Goal: Task Accomplishment & Management: Use online tool/utility

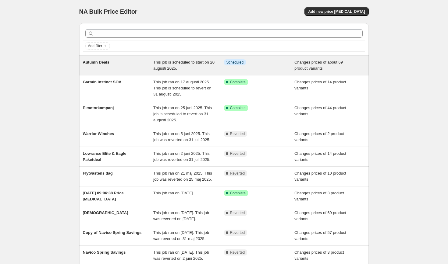
click at [113, 59] on div "Autumn Deals" at bounding box center [118, 65] width 71 height 12
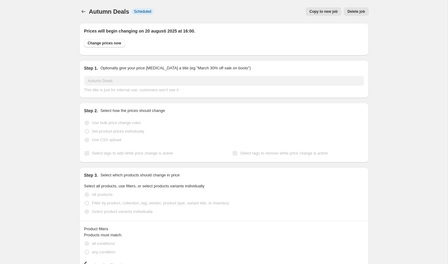
select select "collection"
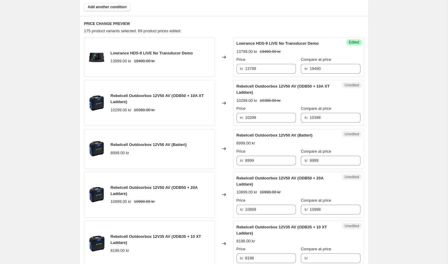
scroll to position [273, 0]
drag, startPoint x: 110, startPoint y: 97, endPoint x: 136, endPoint y: 101, distance: 26.5
click at [136, 101] on div "Rebelcell Outdoorbox 12V50 AV (ODB50 + 10A XT Laddare)" at bounding box center [161, 99] width 101 height 12
copy span "Rebelcell Outdoorbox 12V50 AV (ODB50 + 10A XT Laddare)"
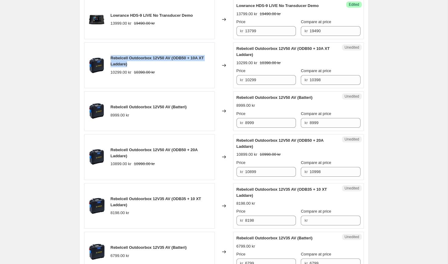
scroll to position [312, 0]
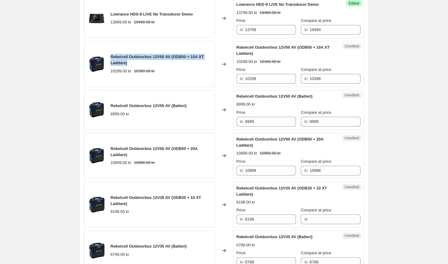
click at [212, 83] on div "Rebelcell Outdoorbox 12V50 AV (ODB50 + 10A XT Laddare) 10299.00 kr 10398.00 kr" at bounding box center [149, 64] width 131 height 46
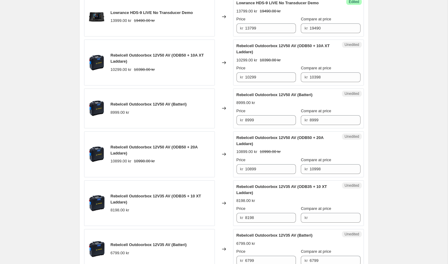
scroll to position [341, 0]
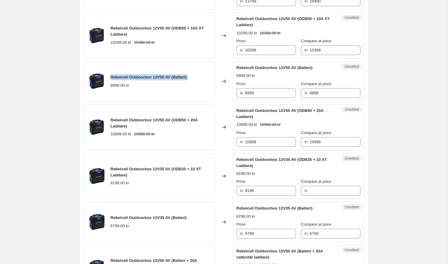
drag, startPoint x: 110, startPoint y: 77, endPoint x: 188, endPoint y: 81, distance: 78.3
click at [188, 81] on div "Rebelcell Outdoorbox 12V50 AV (Batteri) 8999.00 kr" at bounding box center [149, 82] width 131 height 40
copy span "Rebelcell Outdoorbox 12V50 AV (Batteri)"
click at [261, 92] on input "8999" at bounding box center [270, 93] width 51 height 10
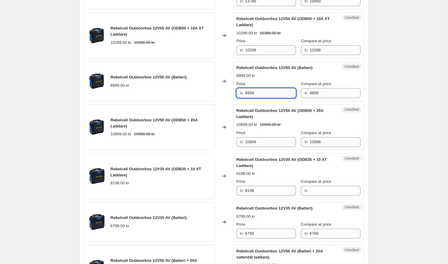
click at [250, 94] on input "8999" at bounding box center [270, 93] width 51 height 10
type input "8899"
click at [271, 76] on div "8999.00 kr" at bounding box center [298, 76] width 124 height 6
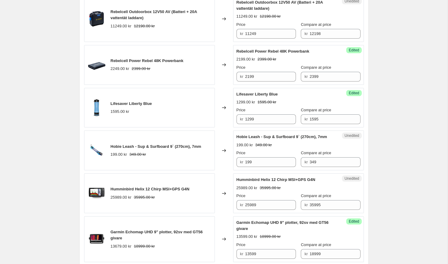
scroll to position [580, 0]
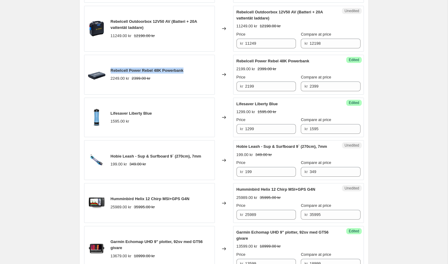
drag, startPoint x: 110, startPoint y: 71, endPoint x: 195, endPoint y: 69, distance: 84.4
click at [195, 69] on div "Rebelcell Power Rebel 48K Powerbank 2249.00 kr 2399.00 kr" at bounding box center [149, 75] width 131 height 40
copy span "Rebelcell Power Rebel 48K Powerbank"
click at [206, 76] on div "Rebelcell Power Rebel 48K Powerbank 2249.00 kr 2399.00 kr" at bounding box center [149, 75] width 131 height 40
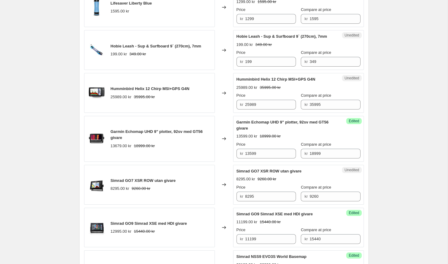
scroll to position [693, 0]
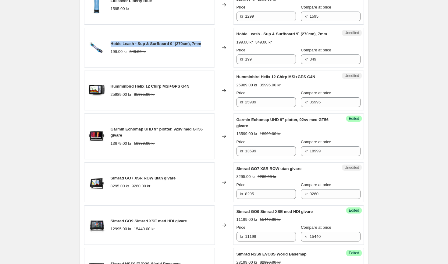
drag, startPoint x: 110, startPoint y: 47, endPoint x: 207, endPoint y: 49, distance: 97.1
click at [207, 49] on div "Hobie Leash - Sup & Surfboard 9` (270cm), 7mm 199.00 kr 349.00 kr" at bounding box center [149, 48] width 131 height 40
copy span "Hobie Leash - Sup & Surfboard 9` (270cm), 7mm"
click at [263, 64] on input "199" at bounding box center [270, 59] width 51 height 10
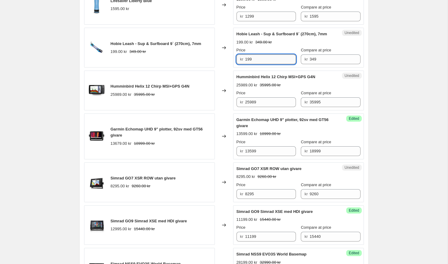
click at [249, 64] on input "199" at bounding box center [270, 59] width 51 height 10
type input "179"
click at [269, 45] on strike "349.00 kr" at bounding box center [263, 42] width 16 height 6
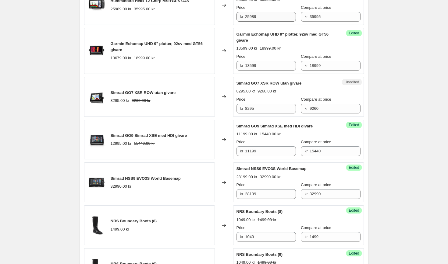
scroll to position [746, 0]
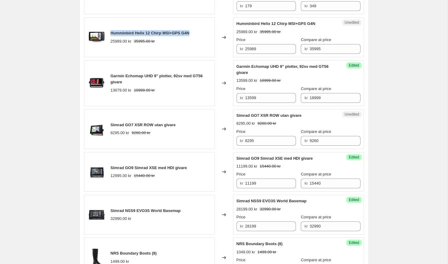
drag, startPoint x: 111, startPoint y: 40, endPoint x: 194, endPoint y: 40, distance: 83.7
click at [194, 40] on div "Humminbird Helix 12 Chirp MSI+GPS G4N 25989.00 kr 35995.00 kr" at bounding box center [149, 37] width 131 height 40
copy span "Humminbird Helix 12 Chirp MSI+GPS G4N"
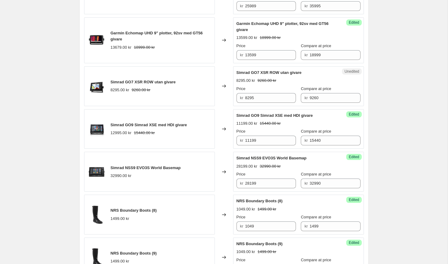
scroll to position [796, 0]
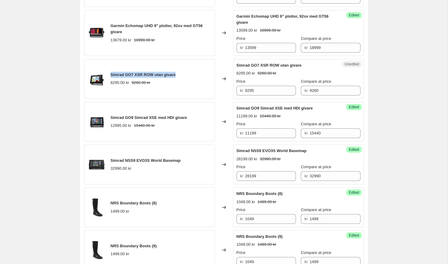
drag, startPoint x: 110, startPoint y: 81, endPoint x: 184, endPoint y: 82, distance: 73.4
click at [184, 82] on div "Simrad GO7 XSR ROW utan givare 8295.00 kr 9260.00 kr" at bounding box center [149, 79] width 131 height 40
copy span "Simrad GO7 XSR ROW utan givare"
click at [267, 53] on input "13599" at bounding box center [270, 48] width 51 height 10
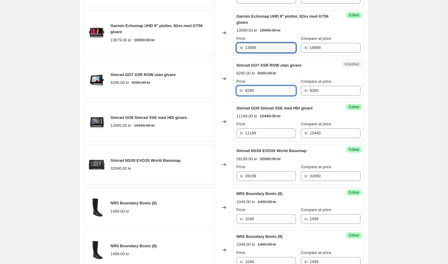
click at [265, 95] on input "8295" at bounding box center [270, 91] width 51 height 10
type input "7449"
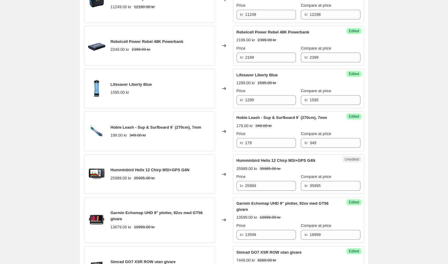
scroll to position [607, 0]
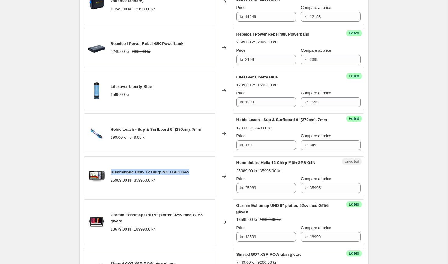
drag, startPoint x: 111, startPoint y: 178, endPoint x: 190, endPoint y: 177, distance: 78.6
click at [189, 174] on span "Humminbird Helix 12 Chirp MSI+GPS G4N" at bounding box center [150, 172] width 79 height 5
copy span "Humminbird Helix 12 Chirp MSI+GPS G4N"
click at [224, 153] on div "Changed to" at bounding box center [224, 134] width 18 height 40
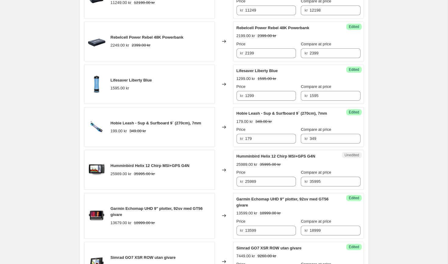
scroll to position [610, 0]
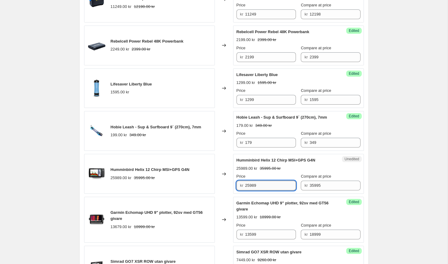
click at [255, 191] on input "25989" at bounding box center [270, 186] width 51 height 10
type input "25979"
click at [223, 157] on div "Lowrance HDS-9 LIVE No Transducer Demo 13999.00 kr 19490.00 kr Changed to Succe…" at bounding box center [223, 143] width 279 height 885
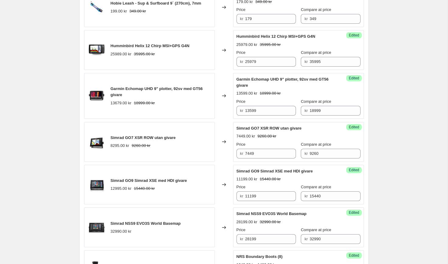
scroll to position [735, 0]
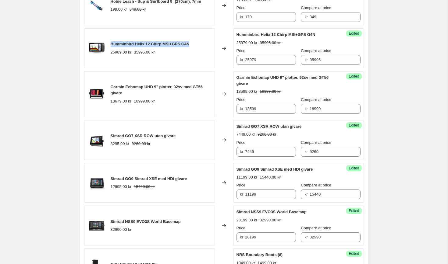
drag, startPoint x: 110, startPoint y: 51, endPoint x: 193, endPoint y: 53, distance: 83.1
click at [193, 53] on div "Humminbird Helix 12 Chirp MSI+GPS G4N 25989.00 kr 35995.00 kr" at bounding box center [149, 48] width 131 height 40
copy span "Humminbird Helix 12 Chirp MSI+GPS G4N"
click at [223, 68] on div "Changed to" at bounding box center [224, 48] width 18 height 40
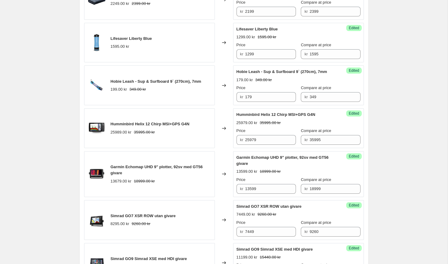
scroll to position [627, 0]
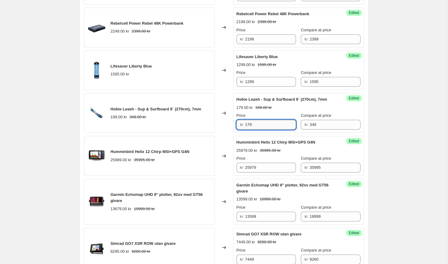
click at [249, 130] on input "179" at bounding box center [270, 125] width 51 height 10
type input "189"
click at [224, 108] on div "Changed to" at bounding box center [224, 113] width 18 height 40
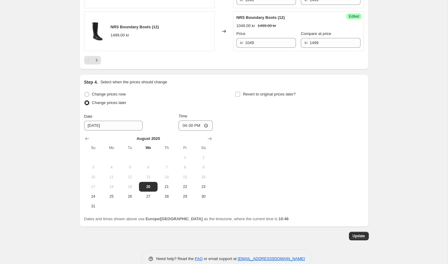
scroll to position [1164, 0]
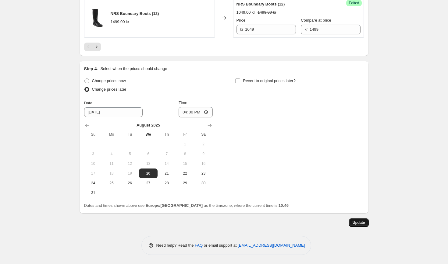
click at [357, 223] on span "Update" at bounding box center [358, 222] width 12 height 5
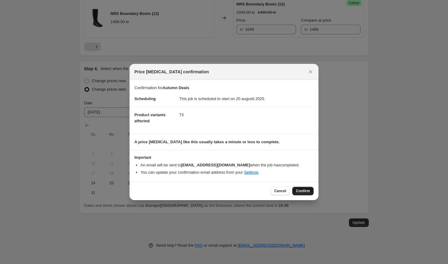
click at [301, 193] on span "Confirm" at bounding box center [303, 191] width 14 height 5
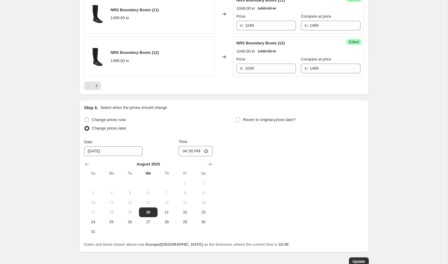
scroll to position [1118, 0]
click at [97, 89] on icon "Next" at bounding box center [96, 86] width 6 height 6
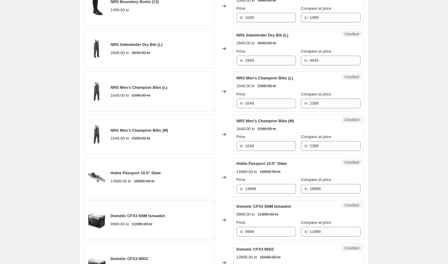
scroll to position [374, 0]
drag, startPoint x: 111, startPoint y: 44, endPoint x: 156, endPoint y: 43, distance: 45.7
click at [156, 43] on span "NRS Sidewinder Dry Bib (L)" at bounding box center [137, 44] width 52 height 5
copy span "NRS Sidewinder Dry Bib"
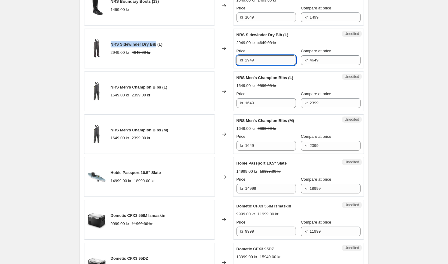
click at [252, 60] on input "2949" at bounding box center [270, 60] width 51 height 10
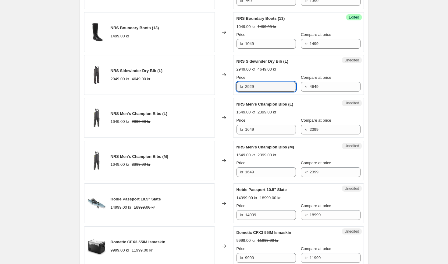
scroll to position [344, 0]
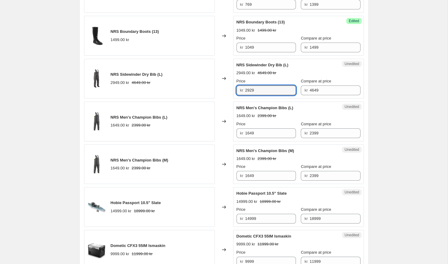
type input "2929"
click at [225, 60] on div "Changed to" at bounding box center [224, 79] width 18 height 40
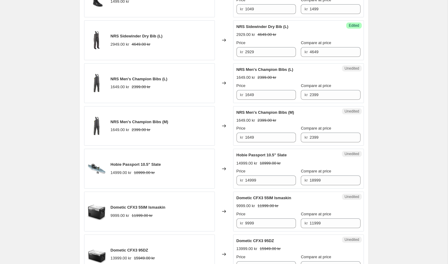
scroll to position [381, 0]
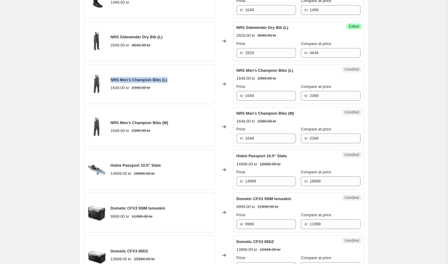
drag, startPoint x: 110, startPoint y: 81, endPoint x: 169, endPoint y: 80, distance: 59.1
click at [169, 80] on div "NRS Men's Champion Bibs (L) 1649.00 kr 2399.00 kr" at bounding box center [149, 84] width 131 height 40
click at [142, 81] on span "NRS Men's Champion Bibs (L)" at bounding box center [139, 80] width 57 height 5
drag, startPoint x: 111, startPoint y: 80, endPoint x: 161, endPoint y: 80, distance: 50.5
click at [161, 80] on span "NRS Men's Champion Bibs (L)" at bounding box center [139, 80] width 57 height 5
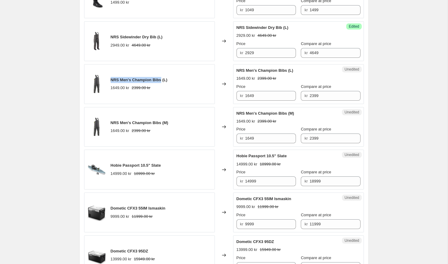
click at [116, 84] on div "NRS Men's Champion Bibs (L) 1649.00 kr 2399.00 kr" at bounding box center [139, 84] width 57 height 14
drag, startPoint x: 111, startPoint y: 80, endPoint x: 174, endPoint y: 79, distance: 63.0
click at [174, 79] on div "NRS Men's Champion Bibs (L) 1649.00 kr 2399.00 kr" at bounding box center [149, 84] width 131 height 40
click at [253, 94] on input "1649" at bounding box center [270, 96] width 51 height 10
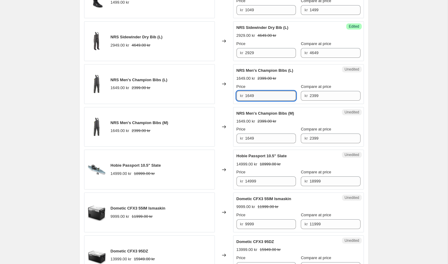
click at [253, 94] on input "1649" at bounding box center [270, 96] width 51 height 10
type input "1599"
click at [256, 136] on input "1649" at bounding box center [270, 139] width 51 height 10
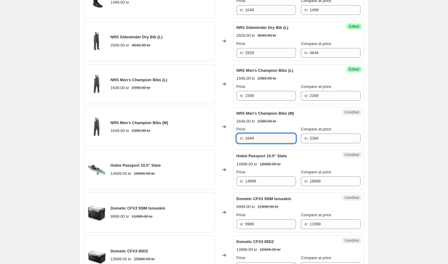
click at [256, 136] on input "1649" at bounding box center [270, 139] width 51 height 10
type input "1599"
click at [228, 101] on div "Changed to" at bounding box center [224, 84] width 18 height 40
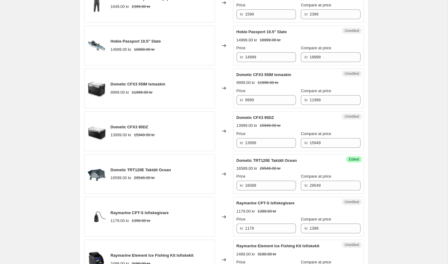
scroll to position [506, 0]
drag, startPoint x: 110, startPoint y: 41, endPoint x: 171, endPoint y: 41, distance: 60.6
click at [171, 41] on div "Hobie Passport 10.5" Slate 14999.00 kr 18999.00 kr" at bounding box center [149, 45] width 131 height 40
click at [255, 57] on input "14999" at bounding box center [270, 57] width 51 height 10
click at [263, 57] on input "14999" at bounding box center [270, 57] width 51 height 10
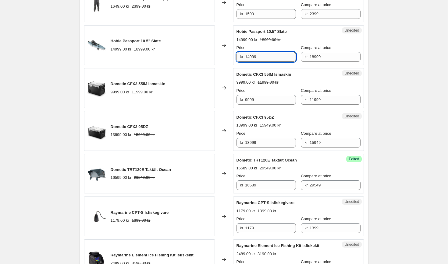
click at [251, 57] on input "14999" at bounding box center [270, 57] width 51 height 10
type input "14899"
click at [307, 41] on div "14999.00 kr 18999.00 kr" at bounding box center [298, 40] width 124 height 6
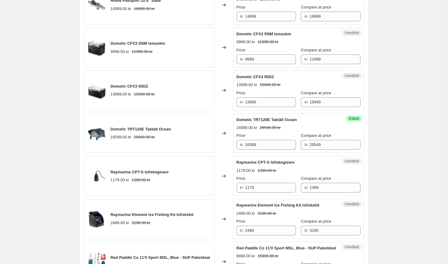
scroll to position [563, 0]
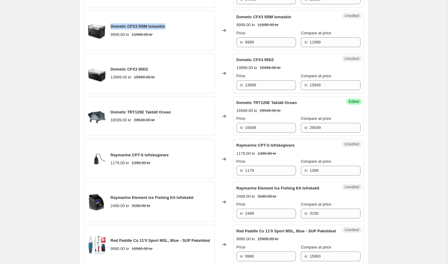
drag, startPoint x: 110, startPoint y: 27, endPoint x: 171, endPoint y: 28, distance: 60.9
click at [171, 28] on div "Dometic CFX3 55IM Ismaskin 9999.00 kr 11999.00 kr" at bounding box center [149, 31] width 131 height 40
click at [253, 42] on input "9999" at bounding box center [270, 42] width 51 height 10
type input "9949"
click at [389, 41] on div "Autumn Deals. This page is ready Autumn Deals Info Scheduled Copy to new job De…" at bounding box center [223, 139] width 447 height 1404
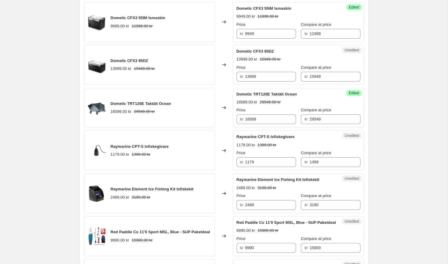
scroll to position [577, 0]
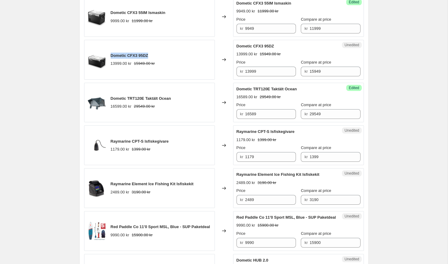
drag, startPoint x: 110, startPoint y: 56, endPoint x: 152, endPoint y: 54, distance: 41.7
click at [152, 54] on div "Dometic CFX3 95DZ" at bounding box center [133, 56] width 44 height 6
click at [265, 69] on input "13999" at bounding box center [270, 72] width 51 height 10
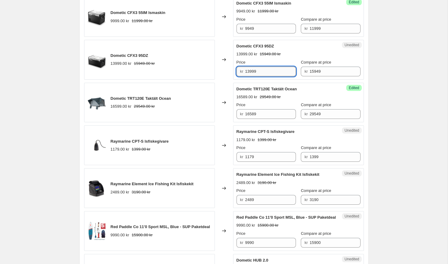
click at [265, 69] on input "13999" at bounding box center [270, 72] width 51 height 10
type input "12849"
click at [388, 82] on div "Autumn Deals. This page is ready Autumn Deals Info Scheduled Copy to new job De…" at bounding box center [223, 125] width 447 height 1404
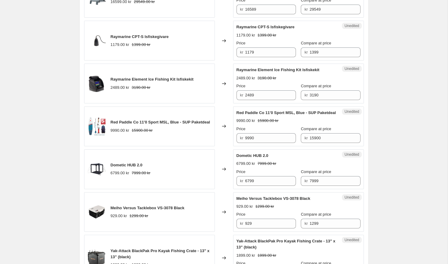
scroll to position [683, 0]
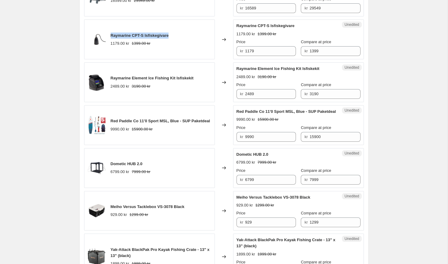
drag, startPoint x: 111, startPoint y: 36, endPoint x: 175, endPoint y: 35, distance: 64.2
click at [175, 35] on div "Raymarine CPT-S Isfiskegivare 1179.00 kr 1399.00 kr" at bounding box center [149, 39] width 131 height 40
click at [249, 53] on input "1179" at bounding box center [270, 51] width 51 height 10
click at [251, 51] on input "1179" at bounding box center [270, 51] width 51 height 10
type input "1169"
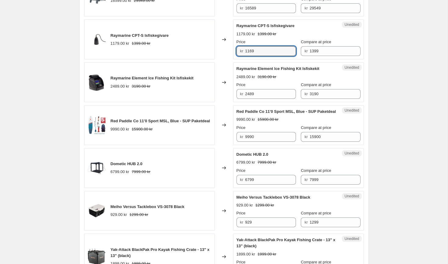
click at [291, 31] on div "1179.00 kr 1399.00 kr" at bounding box center [298, 34] width 124 height 6
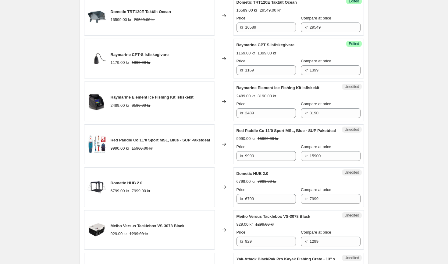
scroll to position [669, 0]
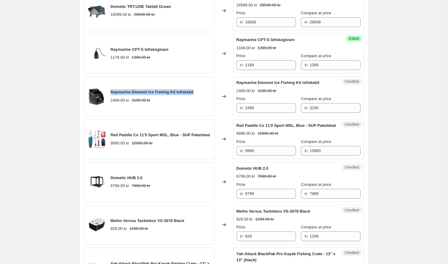
drag, startPoint x: 111, startPoint y: 94, endPoint x: 199, endPoint y: 93, distance: 88.6
click at [199, 93] on div "Raymarine Element Ice Fishing Kit Isfiskekit 2489.00 kr 3190.00 kr" at bounding box center [149, 96] width 131 height 40
click at [271, 109] on input "2489" at bounding box center [270, 108] width 51 height 10
click at [253, 109] on input "2489" at bounding box center [270, 108] width 51 height 10
click at [265, 107] on input "2479" at bounding box center [270, 108] width 51 height 10
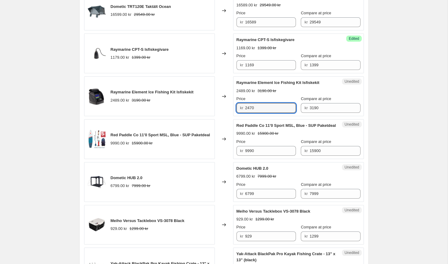
type input "2470"
click at [307, 93] on div "2489.00 kr 3190.00 kr" at bounding box center [298, 91] width 124 height 6
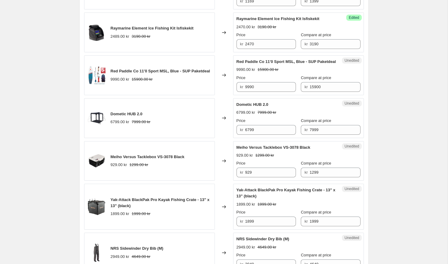
scroll to position [733, 0]
drag, startPoint x: 111, startPoint y: 72, endPoint x: 131, endPoint y: 76, distance: 20.2
click at [131, 74] on div "Red Paddle Co 11'0 Sport MSL, Blue - SUP Paketdeal" at bounding box center [161, 71] width 100 height 6
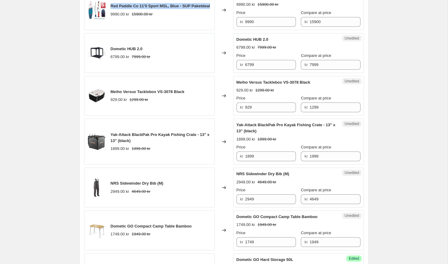
scroll to position [801, 0]
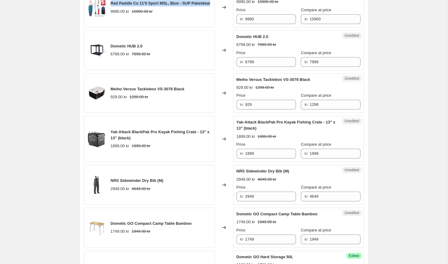
click at [167, 58] on div "Dometic HUB 2.0 6799.00 kr 7999.00 kr" at bounding box center [149, 50] width 131 height 40
drag, startPoint x: 111, startPoint y: 52, endPoint x: 153, endPoint y: 52, distance: 42.6
click at [150, 49] on div "Dometic HUB 2.0" at bounding box center [131, 46] width 40 height 6
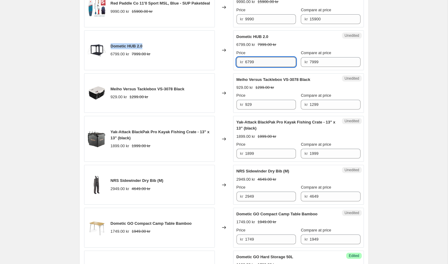
click at [249, 67] on input "6799" at bounding box center [270, 62] width 51 height 10
click at [252, 67] on input "6799" at bounding box center [270, 62] width 51 height 10
type input "6749"
click at [202, 58] on div "Dometic HUB 2.0 6799.00 kr 7999.00 kr" at bounding box center [149, 50] width 131 height 40
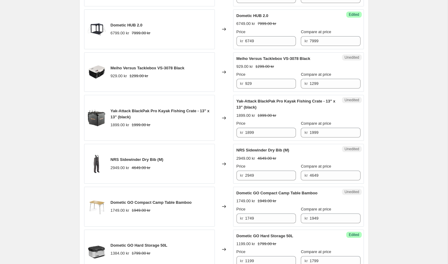
scroll to position [835, 0]
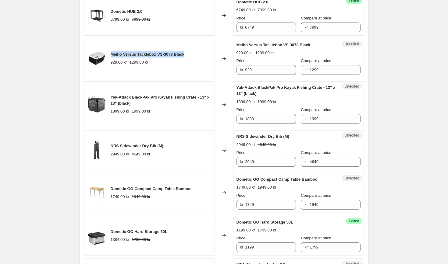
drag, startPoint x: 110, startPoint y: 61, endPoint x: 195, endPoint y: 62, distance: 85.3
click at [195, 62] on div "Meiho Versus Tacklebox VS-3078 Black 929.00 kr 1299.00 kr" at bounding box center [149, 59] width 131 height 40
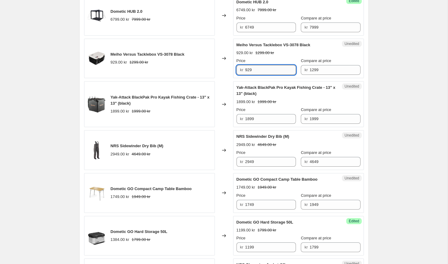
click at [250, 75] on input "929" at bounding box center [270, 70] width 51 height 10
click at [305, 55] on div "Meiho Versus Tacklebox VS-3078 Black 929.00 kr 1299.00 kr Price kr 919 Compare …" at bounding box center [298, 58] width 124 height 33
click at [274, 75] on input "919" at bounding box center [270, 70] width 51 height 10
type input "9"
type input "899"
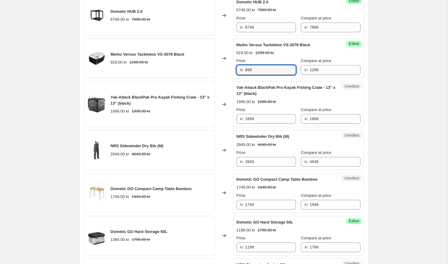
click at [222, 50] on div "Changed to" at bounding box center [224, 59] width 18 height 40
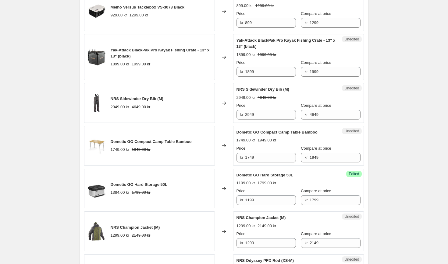
scroll to position [884, 0]
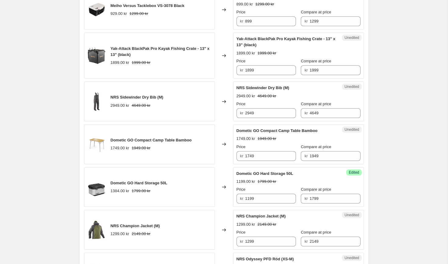
click at [112, 55] on span "Yak-Attack BlackPak Pro Kayak Fishing Crate - 13" x 13" (black)" at bounding box center [160, 51] width 99 height 11
drag, startPoint x: 111, startPoint y: 55, endPoint x: 143, endPoint y: 58, distance: 31.8
click at [143, 58] on div "Yak-Attack BlackPak Pro Kayak Fishing Crate - 13" x 13" (black)" at bounding box center [161, 52] width 101 height 12
click at [251, 75] on input "1899" at bounding box center [270, 70] width 51 height 10
type input "1879"
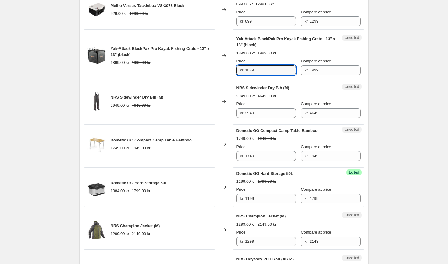
click at [222, 30] on div "Changed to" at bounding box center [224, 10] width 18 height 40
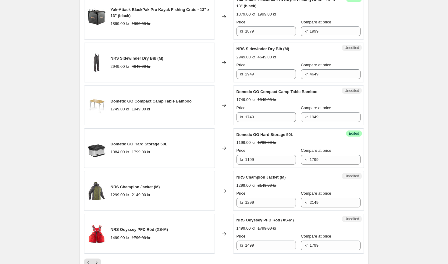
scroll to position [933, 0]
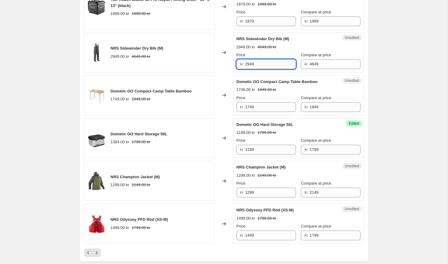
click at [252, 69] on input "2949" at bounding box center [270, 64] width 51 height 10
type input "2929"
click at [226, 91] on div "Changed to" at bounding box center [224, 96] width 18 height 40
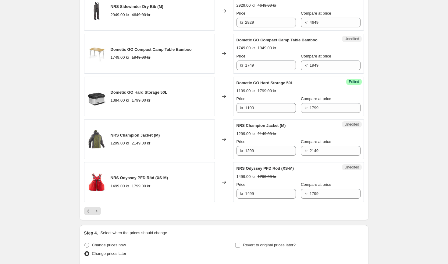
scroll to position [975, 0]
click at [120, 52] on div "Dometic GO Compact Camp Table Bamboo" at bounding box center [151, 49] width 81 height 6
click at [116, 58] on div at bounding box center [116, 58] width 0 height 0
click at [121, 51] on span "Dometic GO Compact Camp Table Bamboo" at bounding box center [151, 49] width 81 height 5
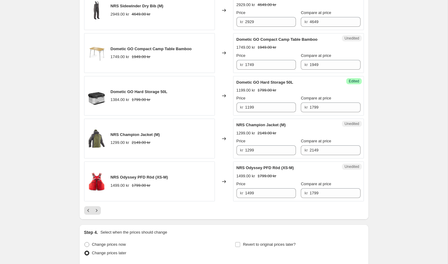
click at [121, 51] on span "Dometic GO Compact Camp Table Bamboo" at bounding box center [151, 49] width 81 height 5
click at [225, 45] on div "Changed to" at bounding box center [224, 53] width 18 height 40
click at [252, 70] on input "1749" at bounding box center [270, 65] width 51 height 10
type input "1729"
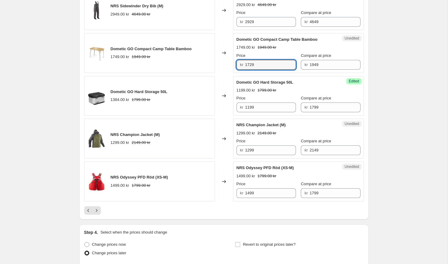
click at [223, 45] on div "Changed to" at bounding box center [224, 53] width 18 height 40
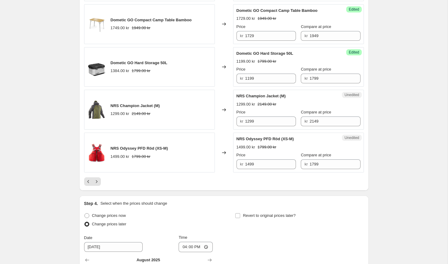
scroll to position [1005, 0]
click at [244, 55] on span "Dometic GO Hard Storage 50L" at bounding box center [264, 53] width 57 height 5
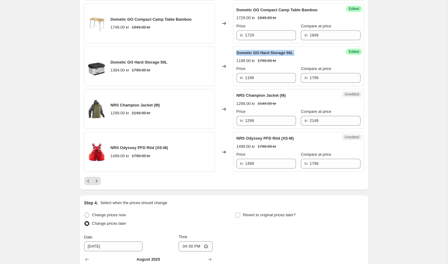
click at [127, 65] on span "Dometic GO Hard Storage 50L" at bounding box center [139, 62] width 57 height 5
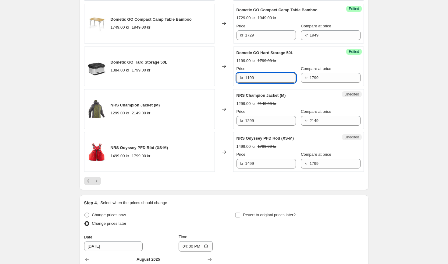
click at [251, 83] on input "1199" at bounding box center [270, 78] width 51 height 10
click at [224, 58] on div "Changed to" at bounding box center [224, 67] width 18 height 40
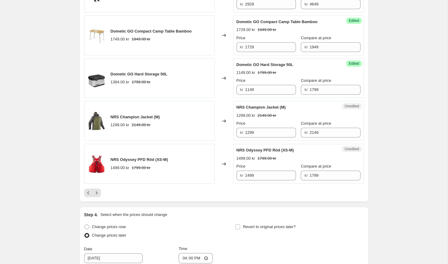
scroll to position [989, 0]
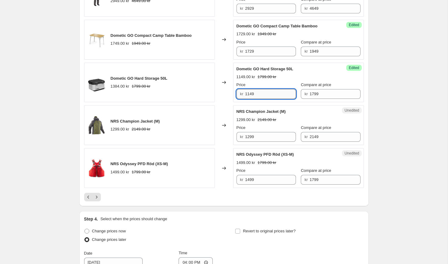
click at [251, 99] on input "1149" at bounding box center [270, 94] width 51 height 10
type input "1149"
click at [216, 72] on div "Changed to" at bounding box center [224, 83] width 18 height 40
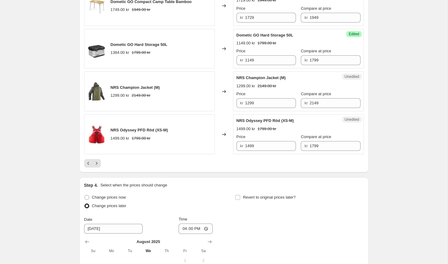
scroll to position [1023, 0]
click at [143, 89] on span "NRS Champion Jacket (M)" at bounding box center [135, 87] width 49 height 5
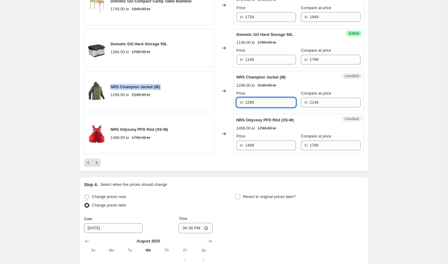
click at [251, 107] on input "1299" at bounding box center [270, 103] width 51 height 10
type input "1279"
click at [219, 107] on div "Changed to" at bounding box center [224, 91] width 18 height 40
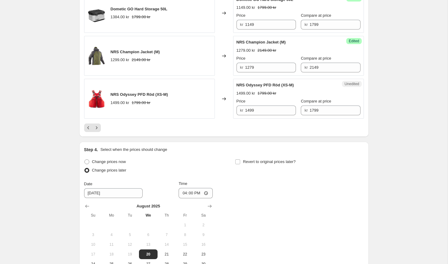
scroll to position [1060, 0]
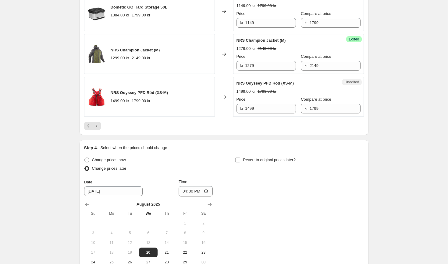
click at [260, 86] on span "NRS Odyssey PFD Röd (XS-M)" at bounding box center [265, 83] width 58 height 5
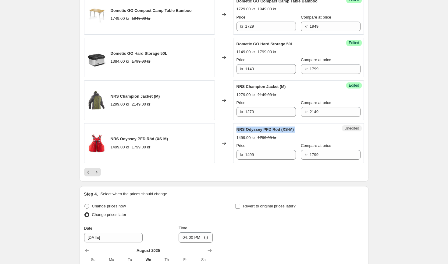
scroll to position [1001, 0]
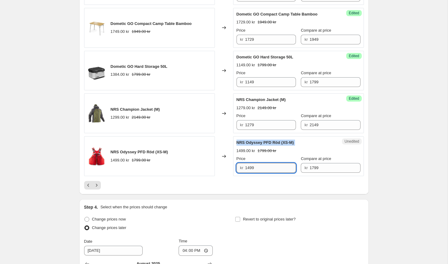
click at [253, 173] on input "1499" at bounding box center [270, 168] width 51 height 10
click at [250, 173] on input "1499" at bounding box center [270, 168] width 51 height 10
click at [253, 173] on input "1499" at bounding box center [270, 168] width 51 height 10
type input "1479"
click at [228, 152] on div "Changed to" at bounding box center [224, 156] width 18 height 40
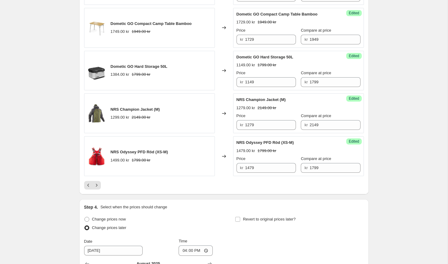
scroll to position [1145, 0]
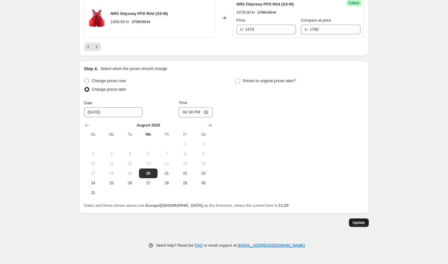
click at [362, 224] on span "Update" at bounding box center [358, 222] width 12 height 5
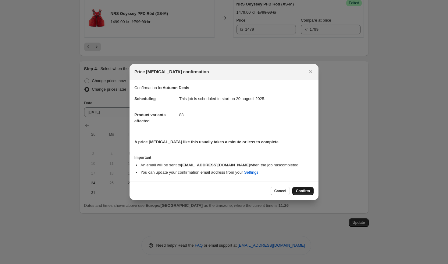
click at [301, 192] on span "Confirm" at bounding box center [303, 191] width 14 height 5
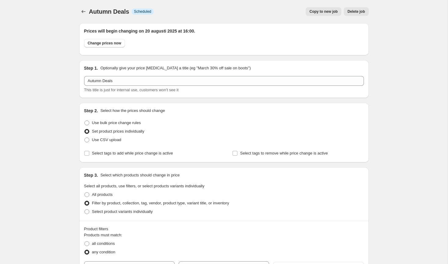
scroll to position [1145, 0]
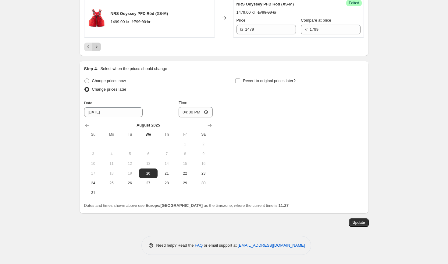
click at [93, 47] on button "Next" at bounding box center [96, 47] width 9 height 9
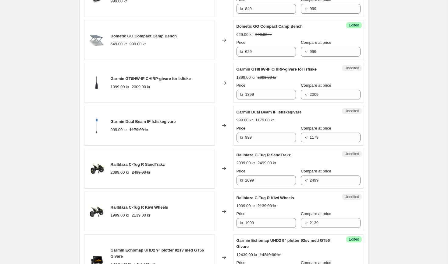
scroll to position [678, 0]
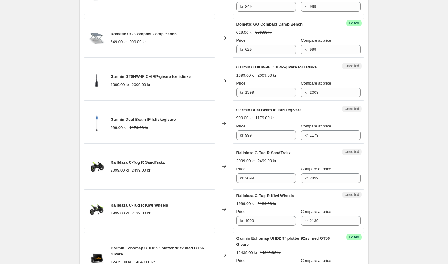
click at [128, 79] on span "Garmin GT8HW-IF CHIRP-givare för isfiske" at bounding box center [151, 76] width 80 height 5
click at [153, 118] on span "Garmin Dual Beam IF Isfiskegivare" at bounding box center [143, 119] width 65 height 5
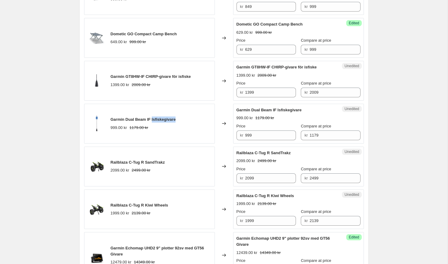
click at [153, 118] on span "Garmin Dual Beam IF Isfiskegivare" at bounding box center [143, 119] width 65 height 5
drag, startPoint x: 111, startPoint y: 76, endPoint x: 195, endPoint y: 77, distance: 84.3
click at [195, 77] on div "Garmin GT8HW-IF CHIRP-givare för isfiske 1399.00 kr 2009.00 kr" at bounding box center [149, 81] width 131 height 40
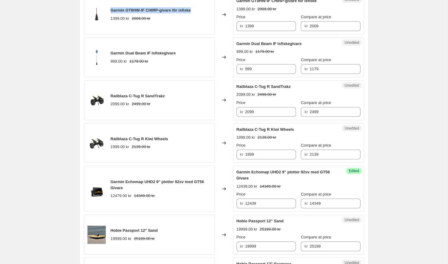
scroll to position [746, 0]
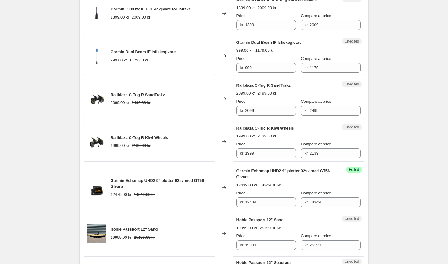
click at [146, 95] on span "Railblaza C-Tug R SandTrakz" at bounding box center [138, 95] width 54 height 5
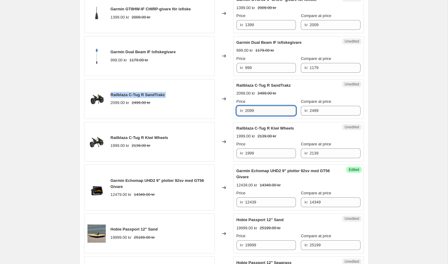
click at [260, 111] on input "2099" at bounding box center [270, 111] width 51 height 10
type input "1999"
click at [215, 82] on div "Changed to" at bounding box center [224, 99] width 18 height 40
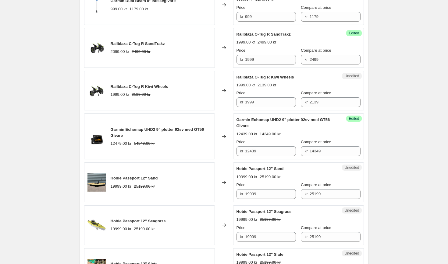
scroll to position [802, 0]
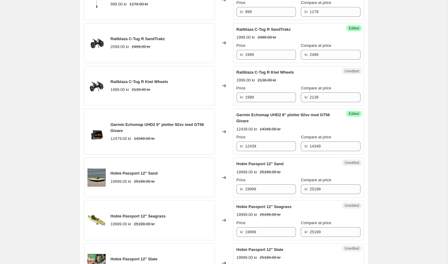
click at [148, 84] on div "Railblaza C-Tug R Kiwi Wheels" at bounding box center [140, 82] width 58 height 6
click at [148, 85] on div "Railblaza C-Tug R Kiwi Wheels" at bounding box center [140, 82] width 58 height 6
click at [144, 84] on div at bounding box center [144, 84] width 0 height 0
click at [145, 83] on span "Railblaza C-Tug R Kiwi Wheels" at bounding box center [140, 81] width 58 height 5
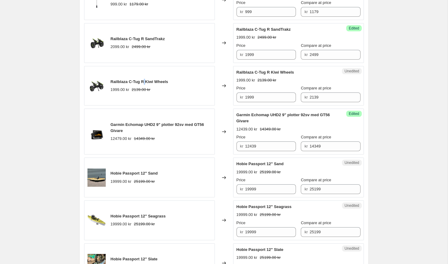
click at [145, 83] on span "Railblaza C-Tug R Kiwi Wheels" at bounding box center [140, 81] width 58 height 5
click at [251, 96] on input "1999" at bounding box center [270, 98] width 51 height 10
click at [249, 97] on input "1999" at bounding box center [270, 98] width 51 height 10
type input "1789"
click at [142, 83] on span "Railblaza C-Tug R Kiwi Wheels" at bounding box center [140, 81] width 58 height 5
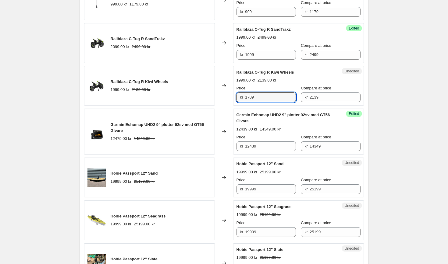
click at [142, 83] on span "Railblaza C-Tug R Kiwi Wheels" at bounding box center [140, 81] width 58 height 5
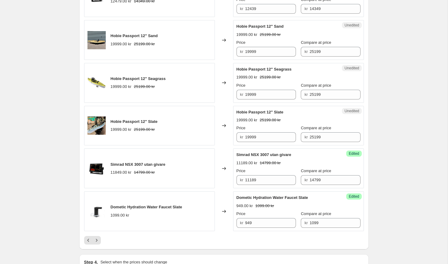
scroll to position [940, 0]
click at [139, 37] on span "Hobie Passport 12" Sand" at bounding box center [134, 35] width 47 height 5
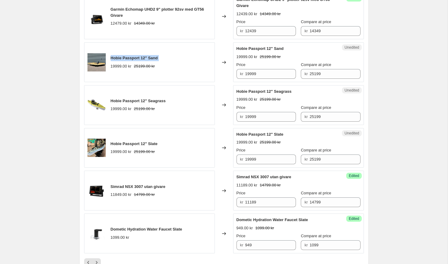
click at [188, 56] on div "Hobie Passport 12" Sand 19999.00 kr 25199.00 kr" at bounding box center [149, 62] width 131 height 40
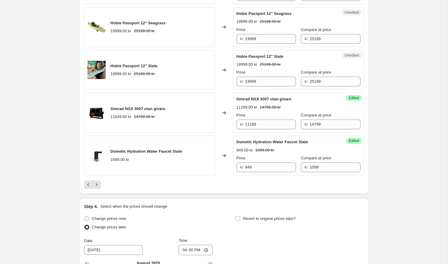
scroll to position [1006, 0]
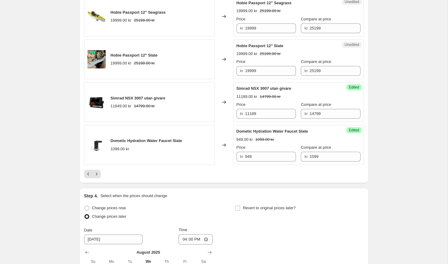
click at [148, 97] on span "Simrad NSX 3007 utan givare" at bounding box center [138, 98] width 55 height 5
click at [198, 121] on div "Simrad NSX 3007 utan givare 11849.00 kr 14799.00 kr" at bounding box center [149, 102] width 131 height 40
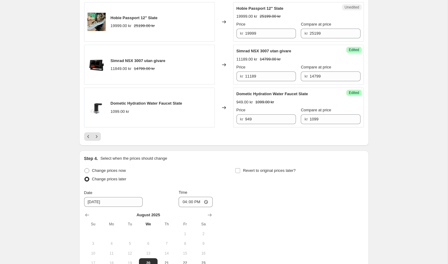
scroll to position [1133, 0]
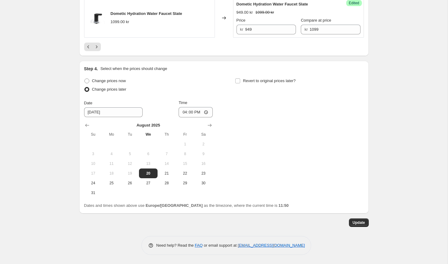
click at [357, 223] on span "Update" at bounding box center [358, 222] width 12 height 5
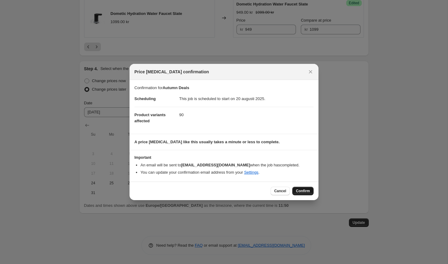
click at [307, 190] on span "Confirm" at bounding box center [303, 191] width 14 height 5
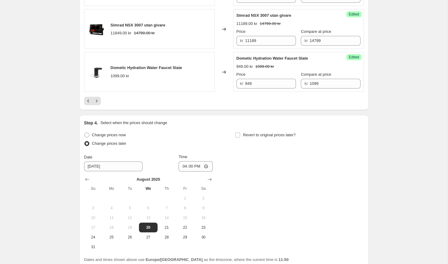
scroll to position [1083, 0]
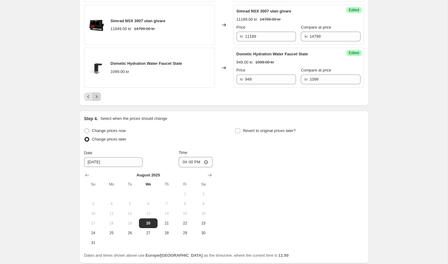
click at [96, 100] on button "Next" at bounding box center [96, 97] width 9 height 9
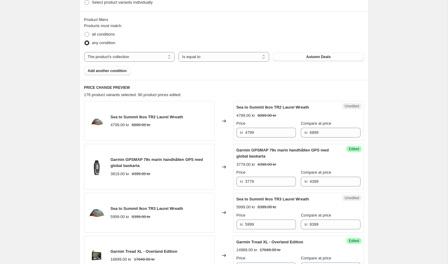
scroll to position [224, 0]
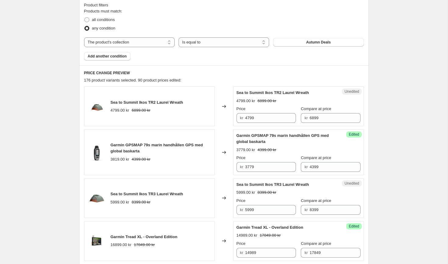
click at [149, 103] on span "Sea to Summit Ikos TR2 Laurel Wreath" at bounding box center [147, 102] width 72 height 5
click at [260, 117] on input "4799" at bounding box center [270, 118] width 51 height 10
click at [256, 117] on input "4799" at bounding box center [270, 118] width 51 height 10
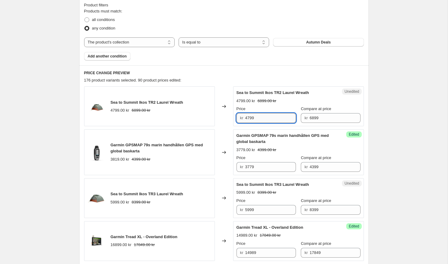
click at [250, 116] on input "4799" at bounding box center [270, 118] width 51 height 10
click at [220, 82] on div "176 product variants selected. 90 product prices edited:" at bounding box center [223, 80] width 279 height 6
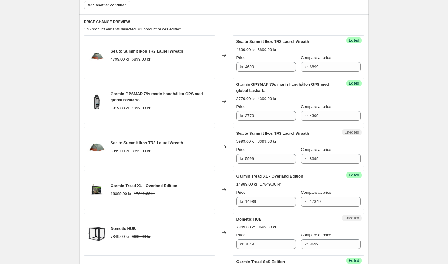
scroll to position [277, 0]
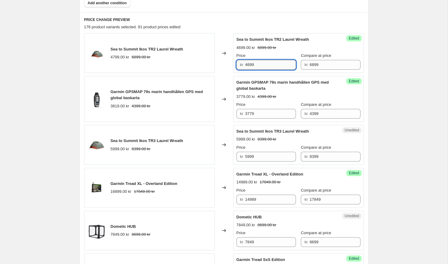
click at [254, 62] on input "4699" at bounding box center [270, 65] width 51 height 10
type input "4649"
click at [222, 43] on div "Changed to" at bounding box center [224, 53] width 18 height 40
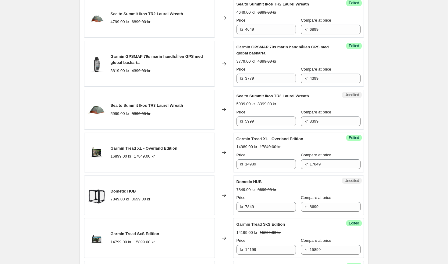
scroll to position [312, 0]
click at [168, 106] on span "Sea to Summit Ikos TR3 Laurel Wreath" at bounding box center [147, 106] width 72 height 5
click at [165, 104] on span "Sea to Summit Ikos TR3 Laurel Wreath" at bounding box center [147, 106] width 72 height 5
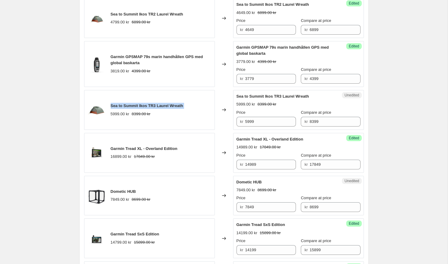
click at [165, 104] on span "Sea to Summit Ikos TR3 Laurel Wreath" at bounding box center [147, 106] width 72 height 5
click at [267, 122] on input "5999" at bounding box center [270, 122] width 51 height 10
click at [253, 120] on input "5999" at bounding box center [270, 122] width 51 height 10
click at [247, 121] on input "5999" at bounding box center [270, 122] width 51 height 10
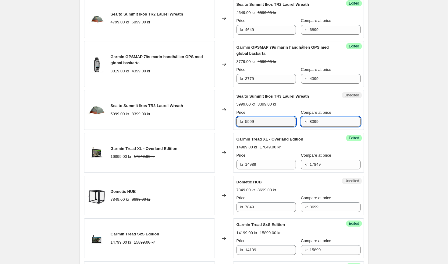
click at [316, 120] on input "8399" at bounding box center [334, 122] width 51 height 10
type input "7199"
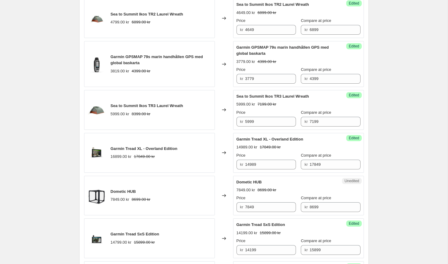
click at [317, 97] on div "Sea to Summit Ikos TR3 Laurel Wreath" at bounding box center [286, 96] width 100 height 6
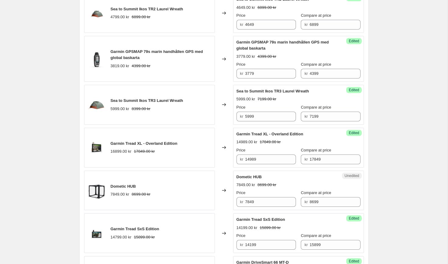
scroll to position [319, 0]
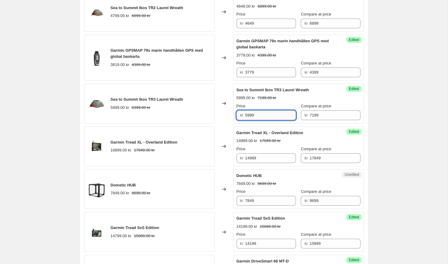
click at [271, 119] on input "5999" at bounding box center [270, 116] width 51 height 10
click at [269, 114] on input "5999" at bounding box center [270, 116] width 51 height 10
click at [269, 113] on input "5999" at bounding box center [270, 116] width 51 height 10
type input "5199"
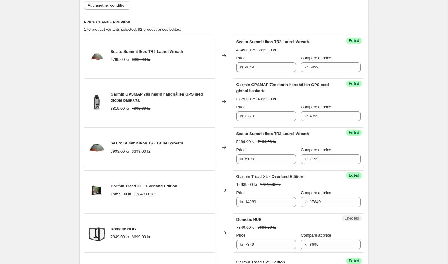
scroll to position [274, 0]
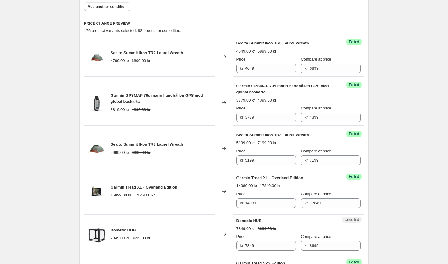
click at [141, 53] on span "Sea to Summit Ikos TR2 Laurel Wreath" at bounding box center [147, 53] width 72 height 5
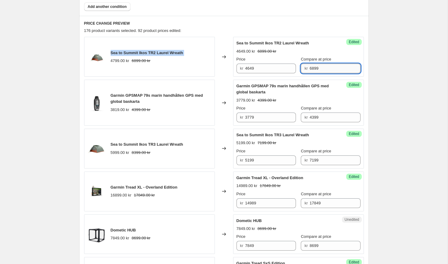
click at [313, 65] on input "6899" at bounding box center [334, 69] width 51 height 10
type input "5899"
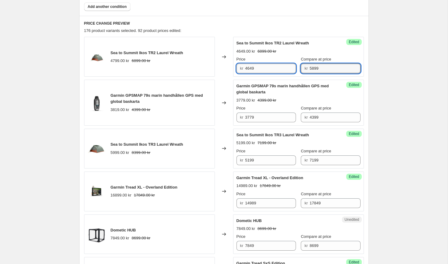
click at [270, 65] on input "4649" at bounding box center [270, 69] width 51 height 10
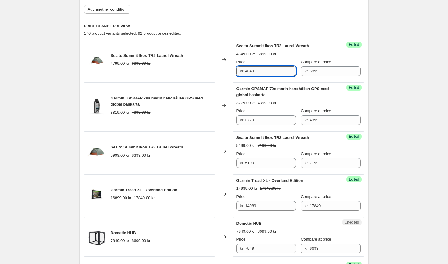
scroll to position [270, 0]
click at [266, 71] on input "4649" at bounding box center [270, 72] width 51 height 10
click at [250, 71] on input "4649" at bounding box center [270, 72] width 51 height 10
type input "4499"
click at [323, 50] on div "Sea to Summit Ikos TR2 Laurel Wreath 4649.00 kr 5899.00 kr Price kr 4499 Compar…" at bounding box center [298, 60] width 124 height 33
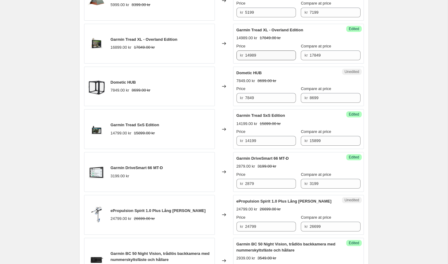
scroll to position [423, 0]
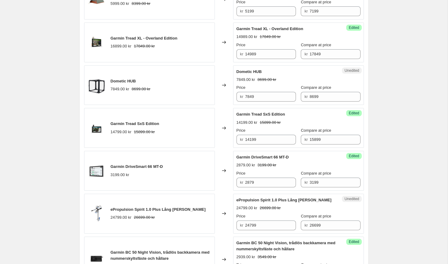
click at [128, 81] on span "Dometic HUB" at bounding box center [123, 81] width 25 height 5
click at [269, 98] on input "7849" at bounding box center [270, 97] width 51 height 10
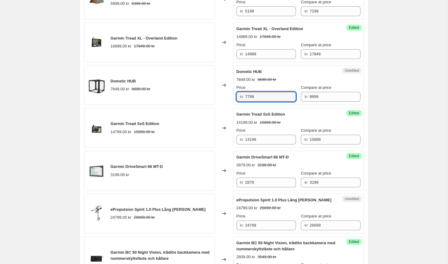
type input "7799"
click at [224, 72] on div "Changed to" at bounding box center [224, 85] width 18 height 40
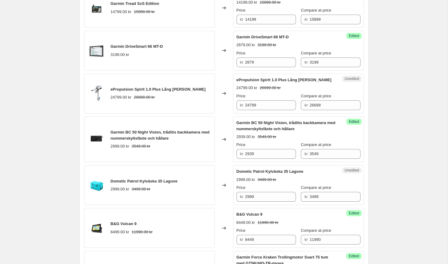
scroll to position [546, 0]
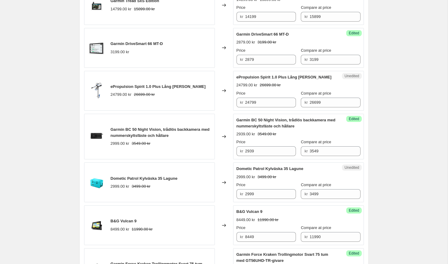
click at [152, 88] on span "ePropulsion Spirit 1.0 Plus Lång [PERSON_NAME]" at bounding box center [158, 86] width 95 height 5
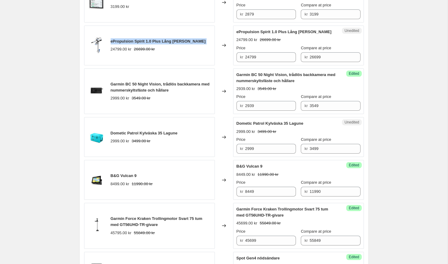
scroll to position [593, 0]
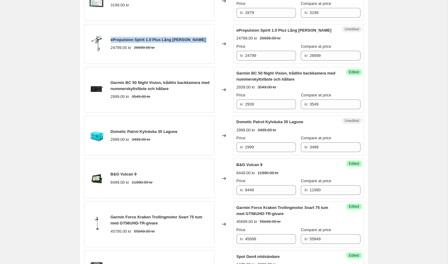
click at [201, 30] on div "ePropulsion Spirit 1.0 Plus Lång [PERSON_NAME] 24799.00 kr 26699.00 kr" at bounding box center [149, 44] width 131 height 40
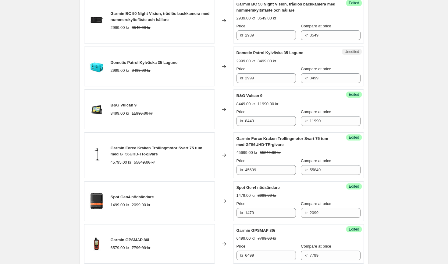
scroll to position [669, 0]
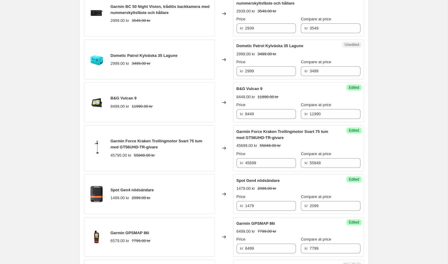
click at [155, 57] on span "Dometic Patrol Kylväska 35 Lagune" at bounding box center [144, 55] width 67 height 5
click at [266, 72] on input "2999" at bounding box center [270, 71] width 51 height 10
click at [264, 71] on input "2999" at bounding box center [270, 71] width 51 height 10
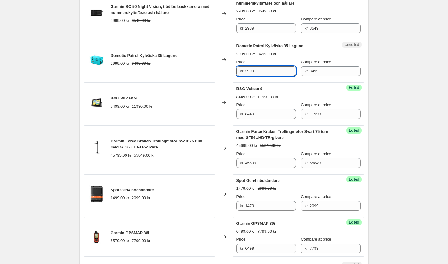
click at [269, 72] on input "2999" at bounding box center [270, 71] width 51 height 10
click at [250, 70] on input "2999" at bounding box center [270, 71] width 51 height 10
type input "2849"
click at [294, 53] on div "2999.00 kr 3499.00 kr" at bounding box center [298, 54] width 124 height 6
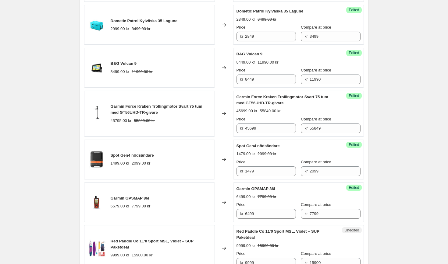
scroll to position [710, 0]
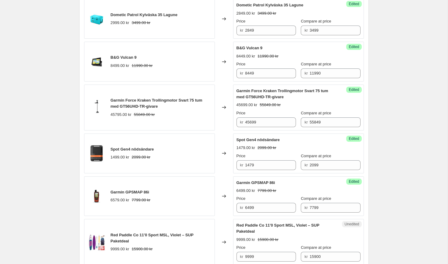
click at [134, 58] on span "B&G Vulcan 9" at bounding box center [124, 57] width 26 height 5
click at [223, 97] on div "Changed to" at bounding box center [224, 108] width 18 height 46
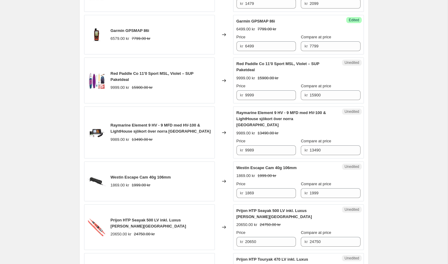
scroll to position [873, 0]
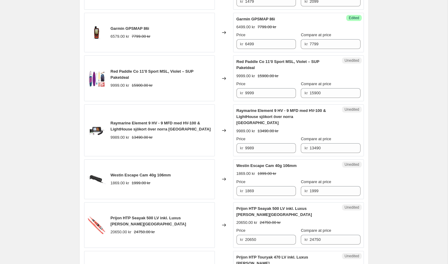
click at [143, 71] on span "Red Paddle Co 11'0 Sport MSL, Violet – SUP Paketdeal" at bounding box center [152, 74] width 83 height 11
click at [217, 99] on div "Changed to" at bounding box center [224, 78] width 18 height 46
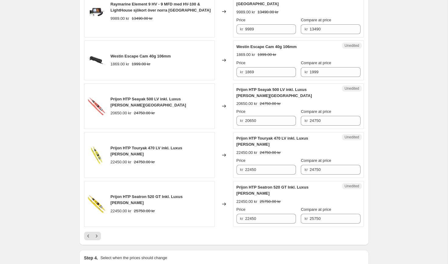
scroll to position [996, 0]
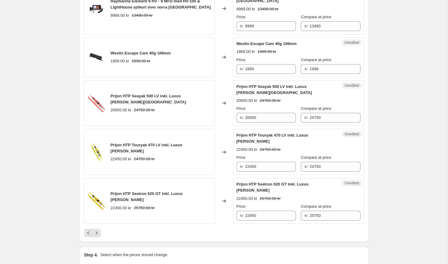
click at [153, 51] on span "Westin Escape Cam 40g 106mm" at bounding box center [141, 53] width 60 height 5
click at [140, 51] on span "Westin Escape Cam 40g 106mm" at bounding box center [141, 53] width 60 height 5
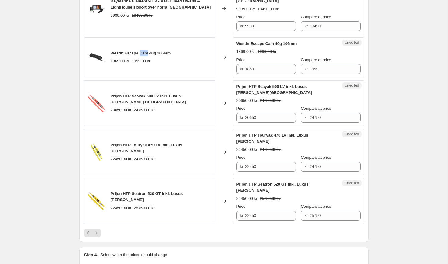
click at [140, 51] on span "Westin Escape Cam 40g 106mm" at bounding box center [141, 53] width 60 height 5
click at [268, 68] on input "1869" at bounding box center [270, 69] width 51 height 10
type input "1799"
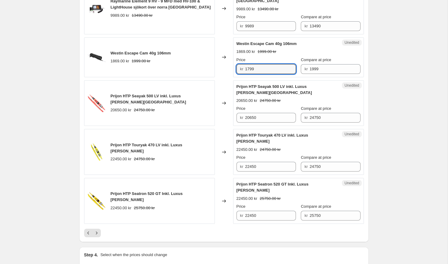
click at [223, 40] on div "Changed to" at bounding box center [224, 57] width 18 height 40
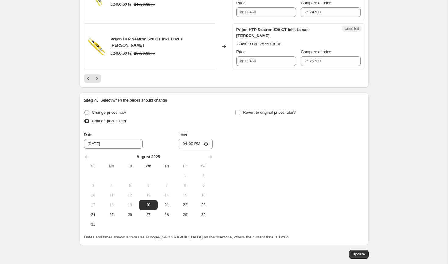
scroll to position [1176, 0]
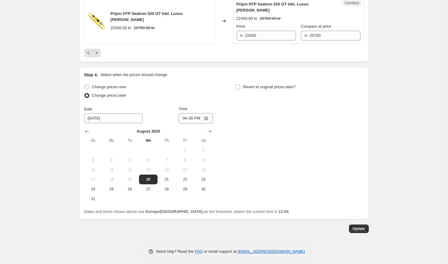
click at [348, 225] on div "Update" at bounding box center [223, 229] width 289 height 9
click at [355, 227] on span "Update" at bounding box center [358, 229] width 12 height 5
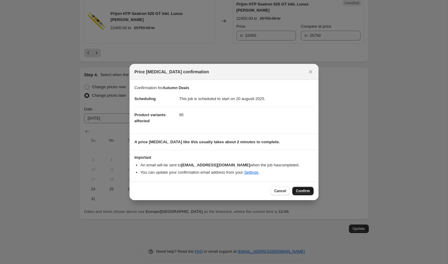
click at [303, 194] on button "Confirm" at bounding box center [302, 191] width 21 height 9
